Goal: Transaction & Acquisition: Register for event/course

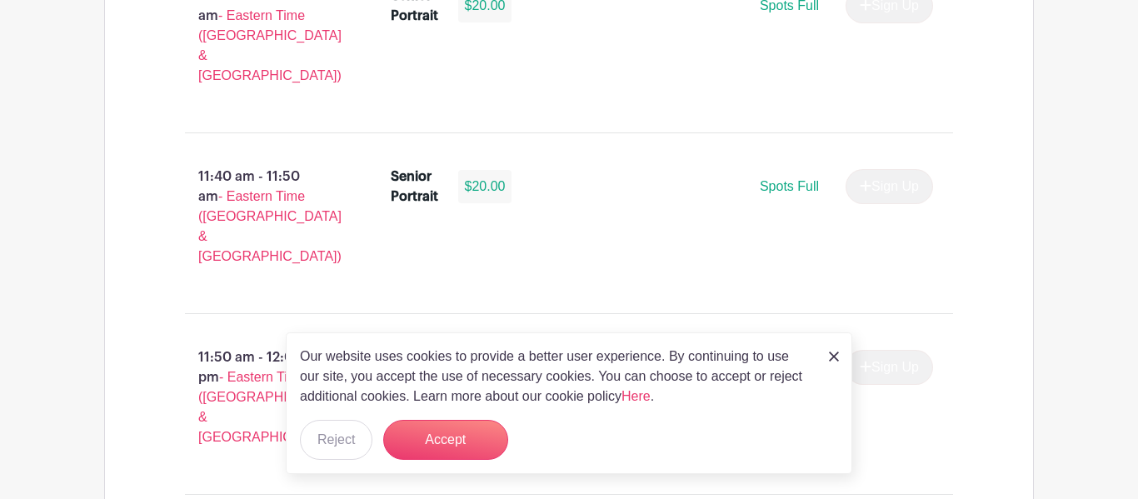
scroll to position [4070, 0]
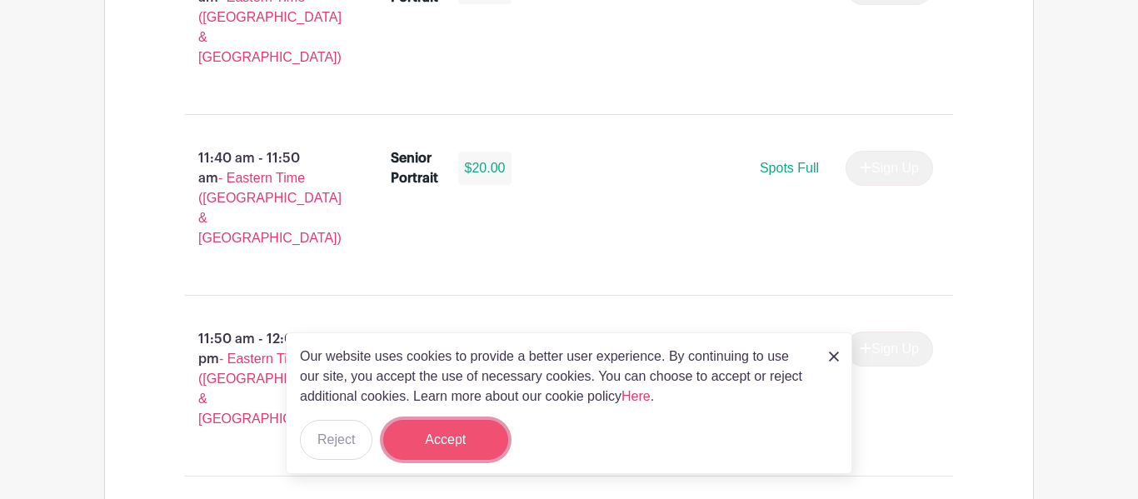
click at [477, 454] on button "Accept" at bounding box center [445, 440] width 125 height 40
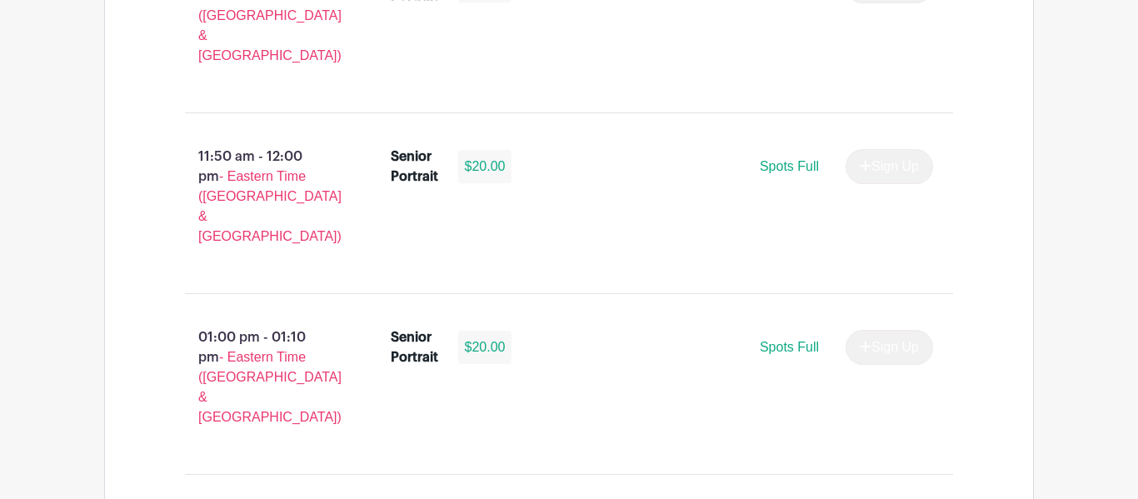
scroll to position [4253, 0]
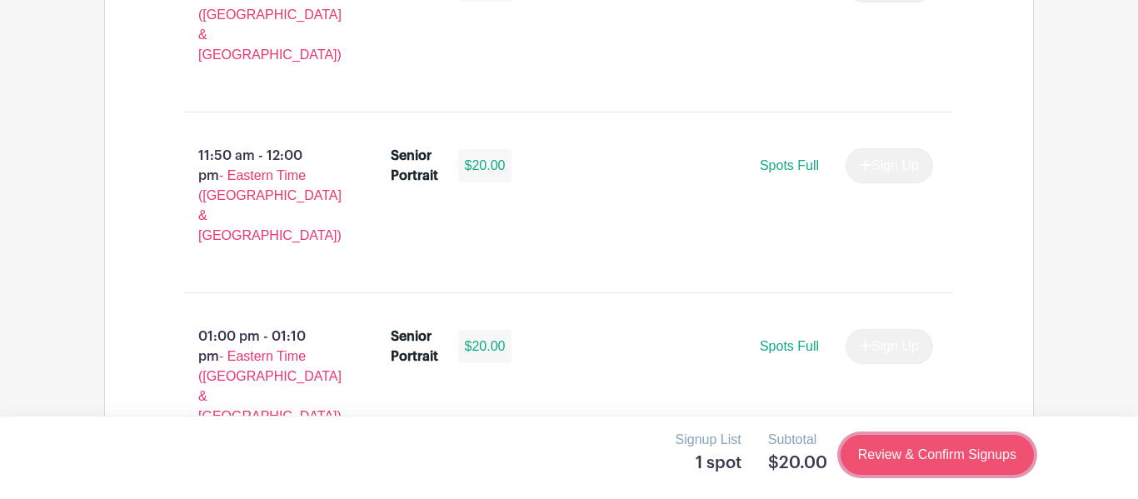
click at [848, 448] on link "Review & Confirm Signups" at bounding box center [937, 455] width 193 height 40
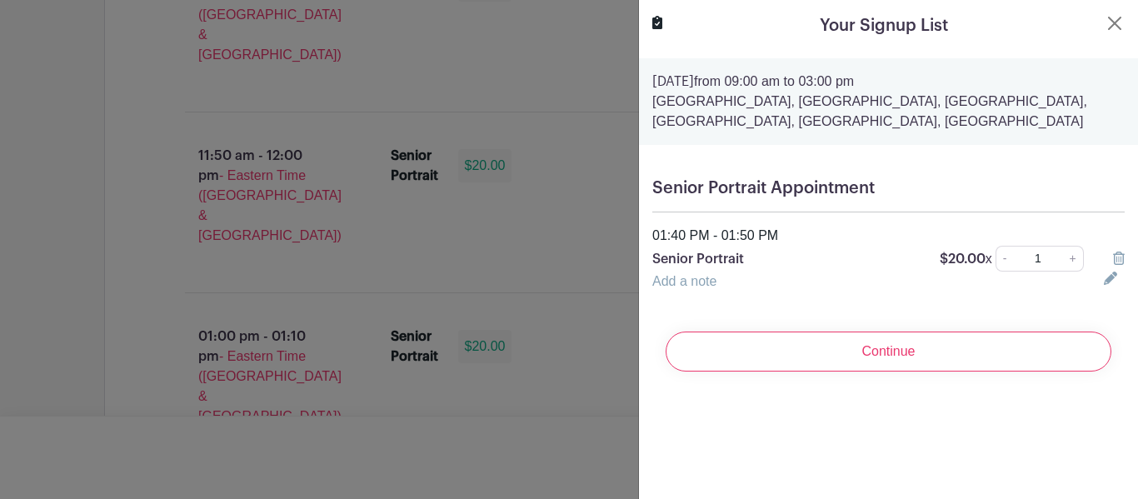
click at [817, 264] on p "Senior Portrait" at bounding box center [785, 259] width 267 height 20
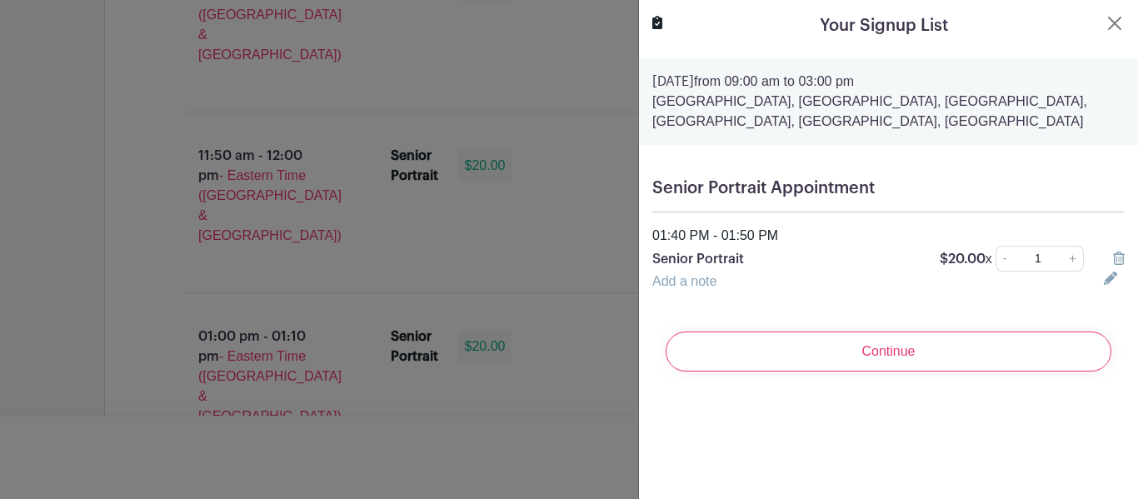
click at [761, 265] on p "Senior Portrait" at bounding box center [785, 259] width 267 height 20
click at [619, 172] on div at bounding box center [569, 249] width 1138 height 499
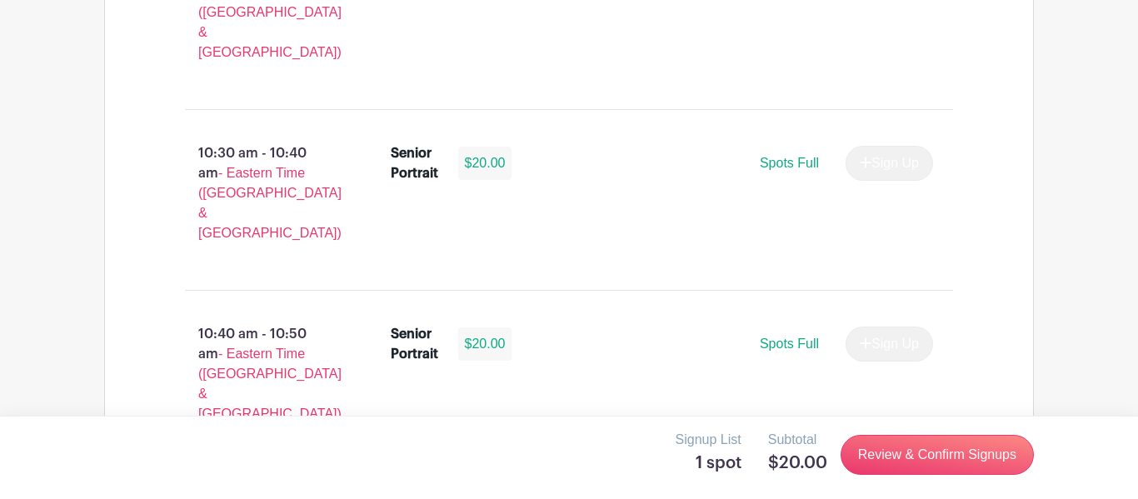
scroll to position [2810, 0]
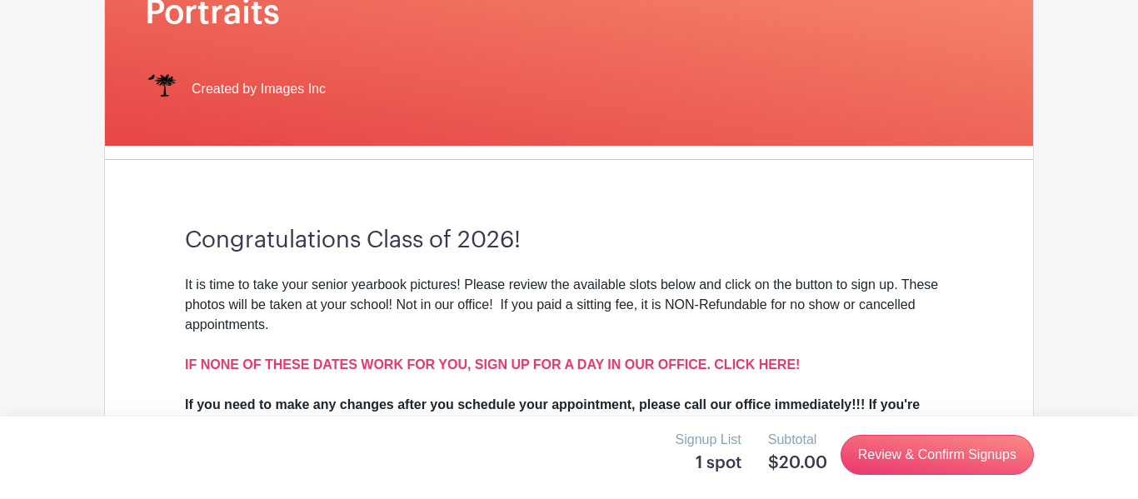
scroll to position [334, 0]
